Goal: Check status: Check status

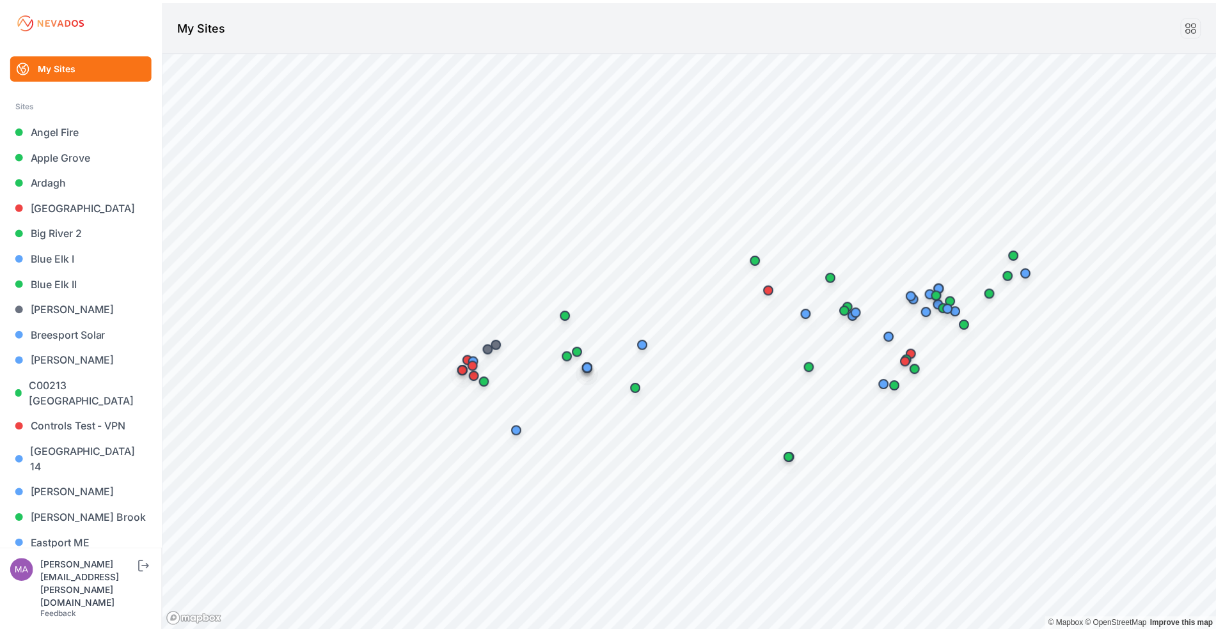
scroll to position [1187, 0]
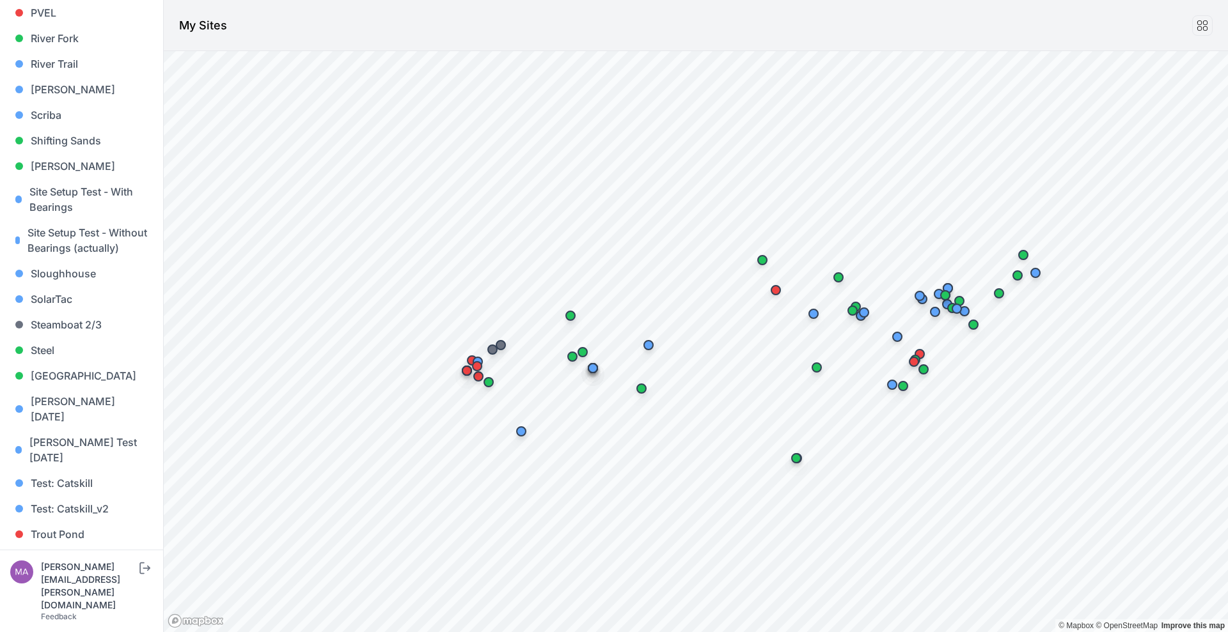
click at [84, 573] on link "Whitetail" at bounding box center [81, 586] width 143 height 26
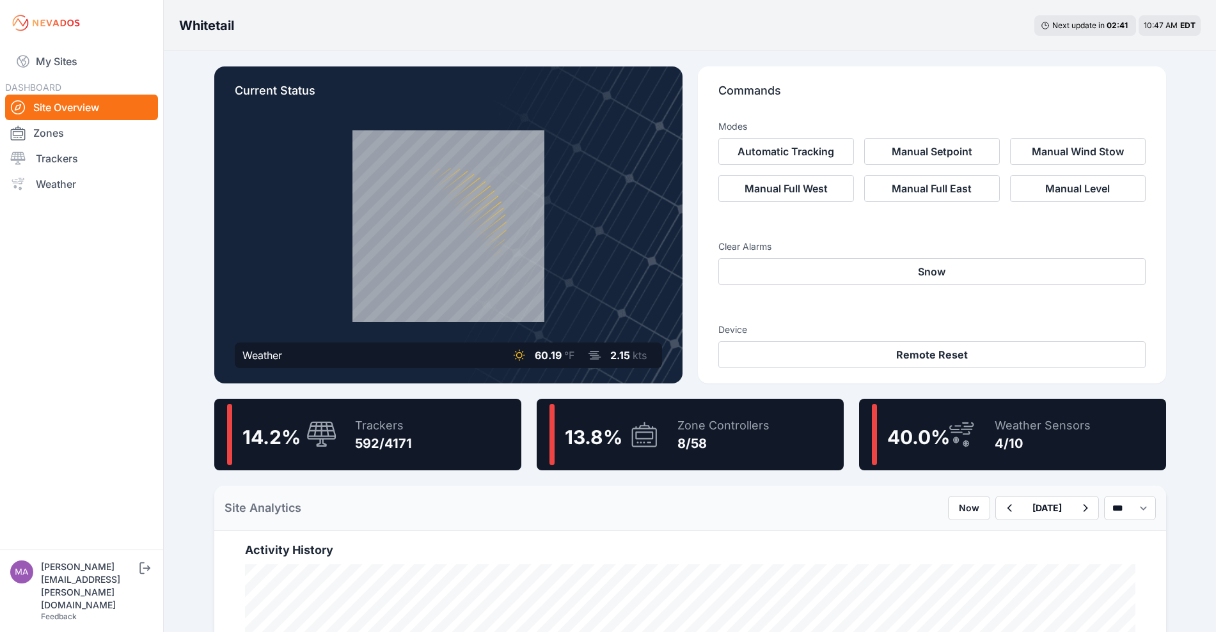
click at [475, 425] on div "14.2 % Trackers 592/4171" at bounding box center [367, 435] width 307 height 72
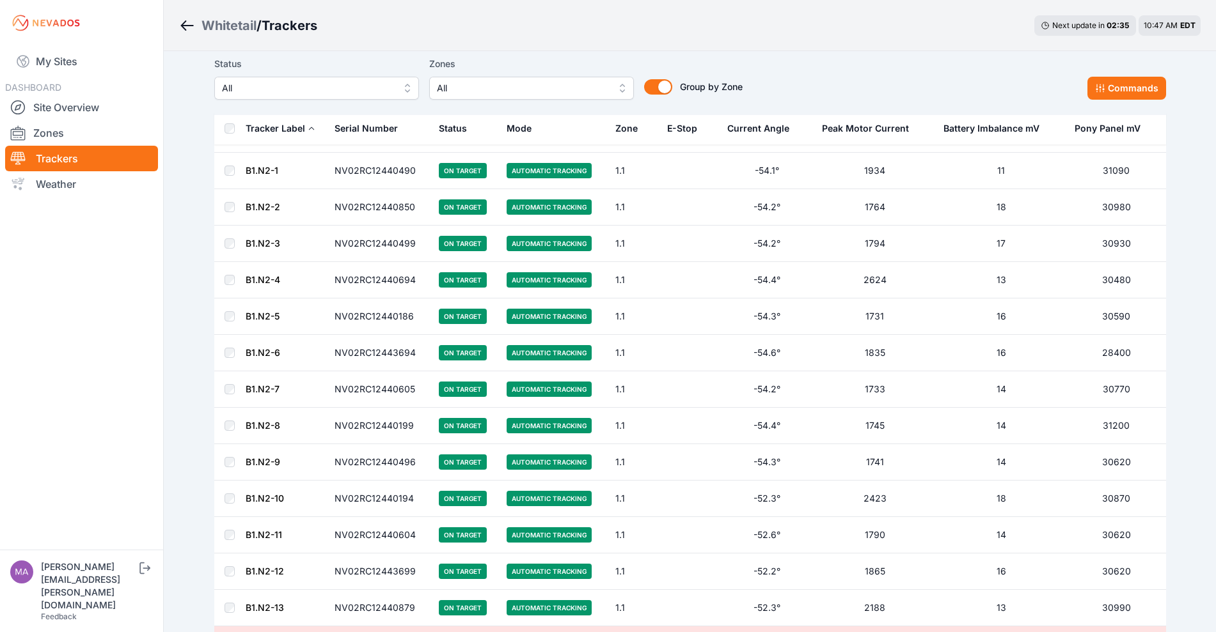
scroll to position [616, 0]
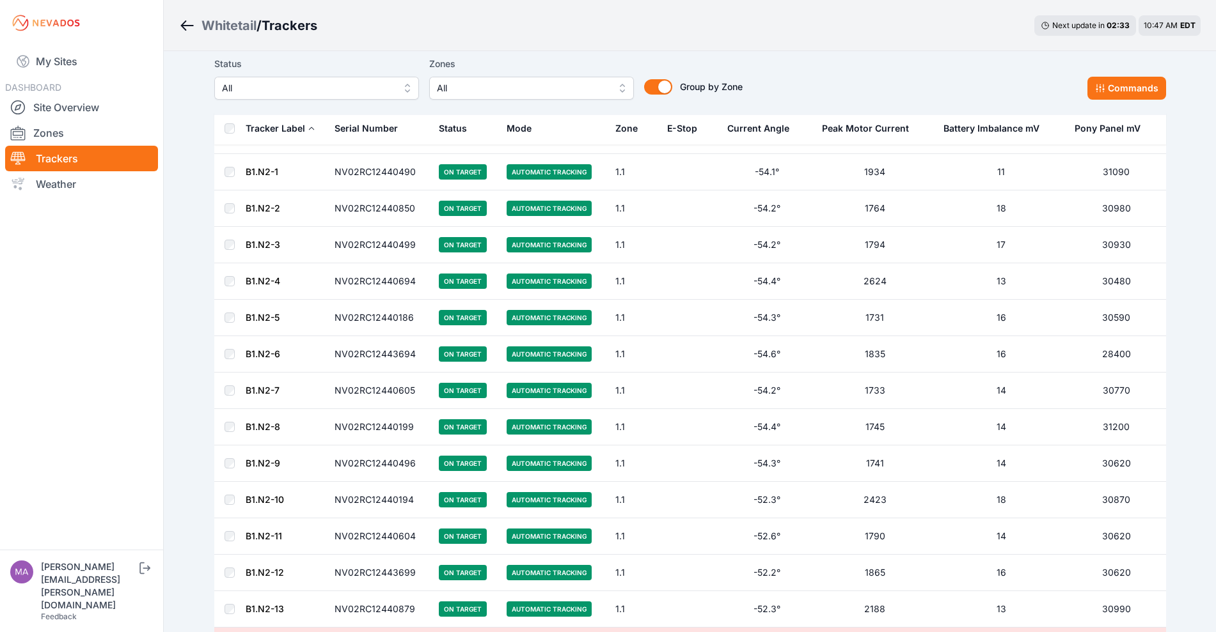
click at [272, 168] on link "B1.N2-1" at bounding box center [262, 171] width 33 height 11
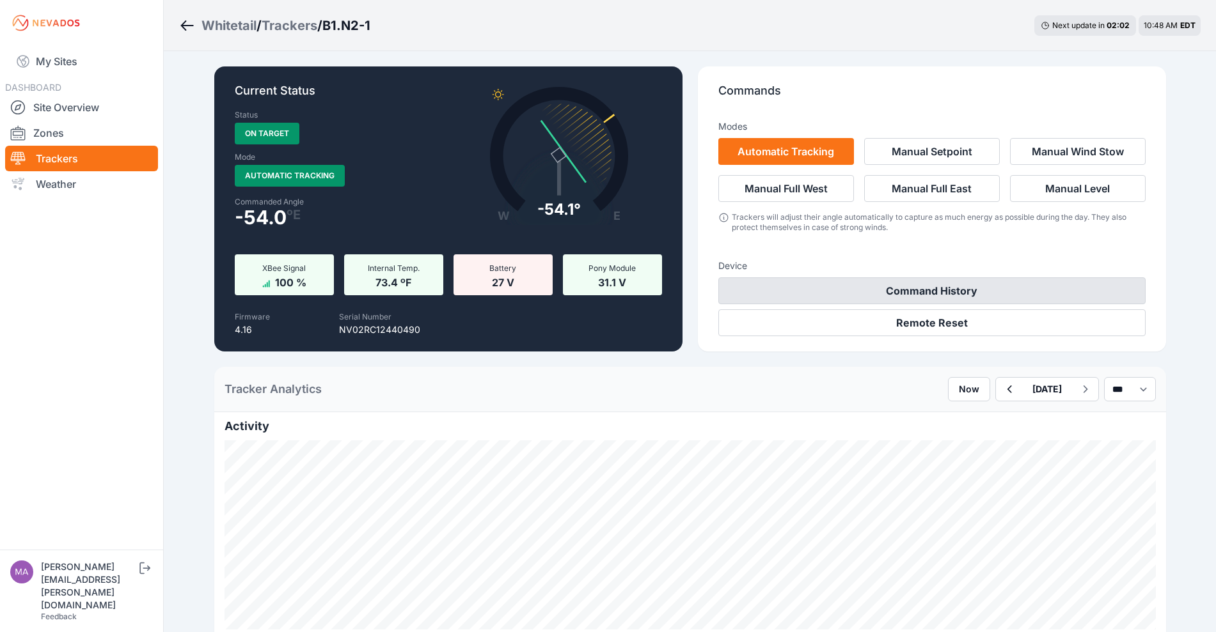
click at [914, 282] on button "Command History" at bounding box center [931, 291] width 427 height 27
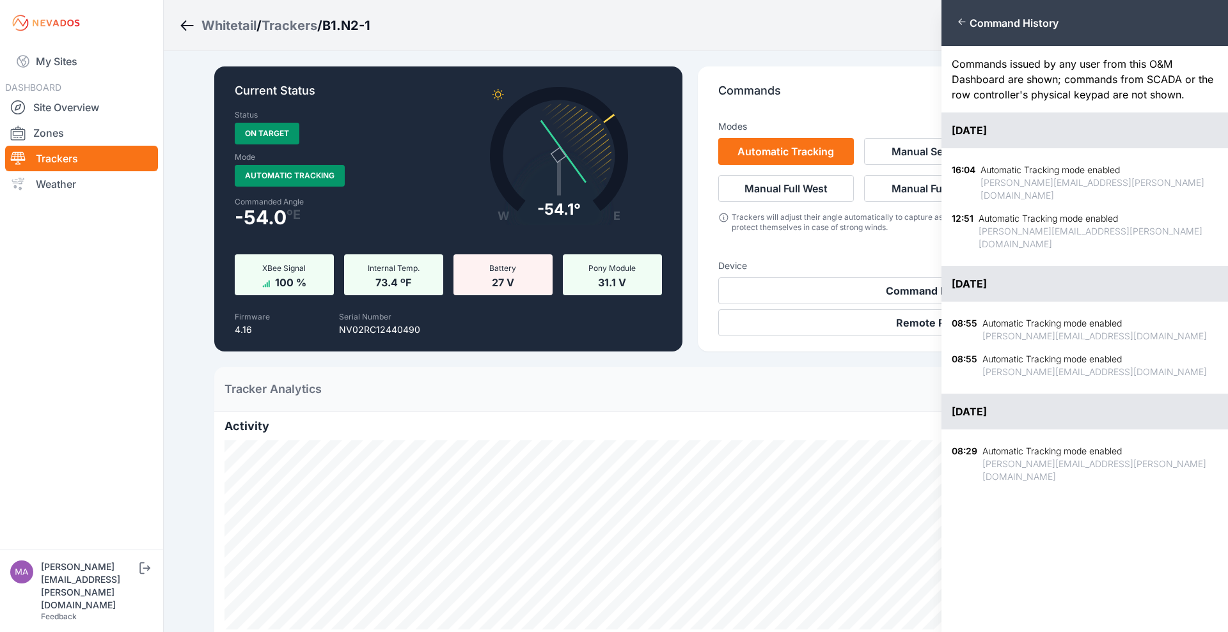
click at [820, 61] on div "Close panel Command History Commands issued by any user from this O&M Dashboard…" at bounding box center [614, 316] width 1228 height 632
